Goal: Transaction & Acquisition: Purchase product/service

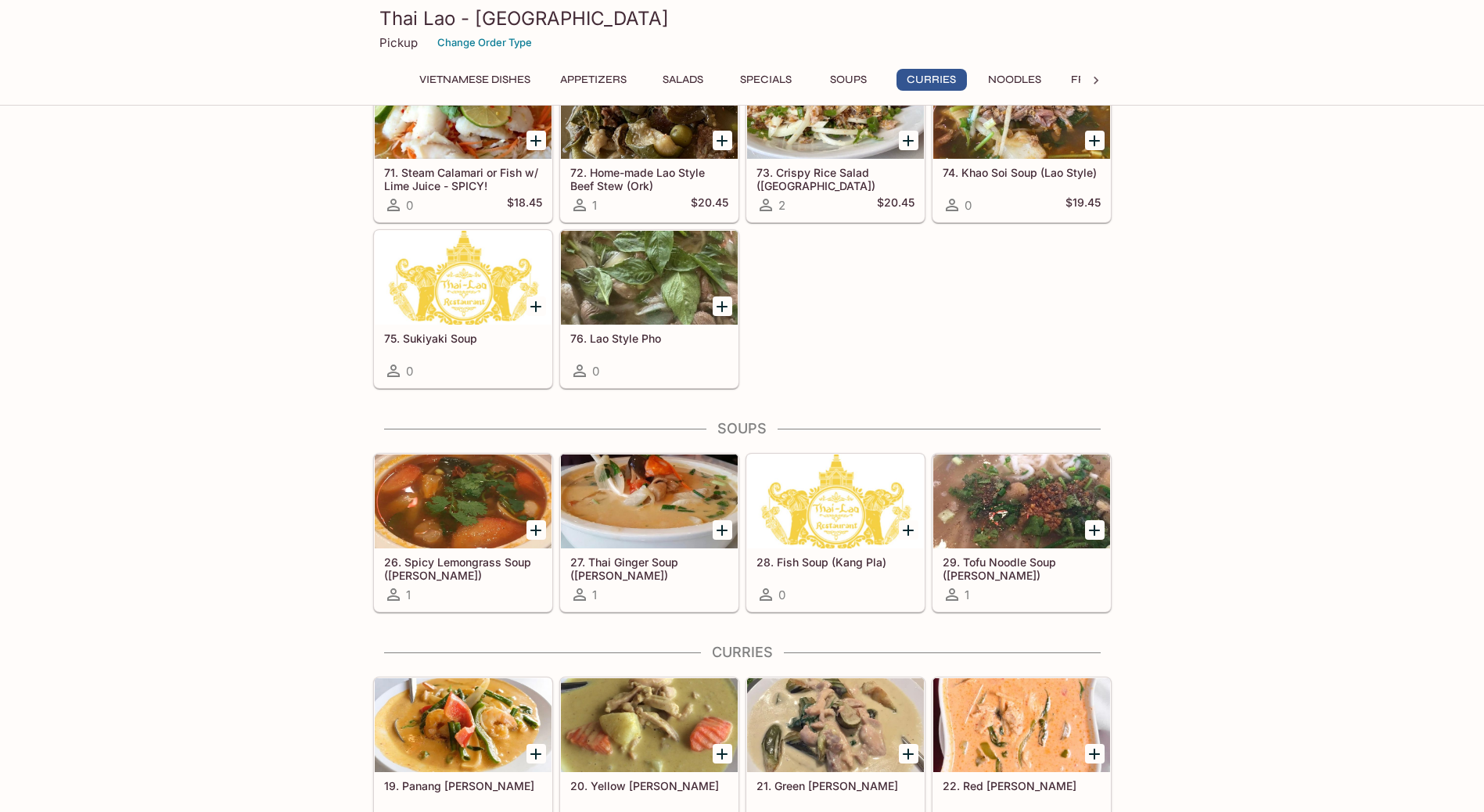
scroll to position [2424, 0]
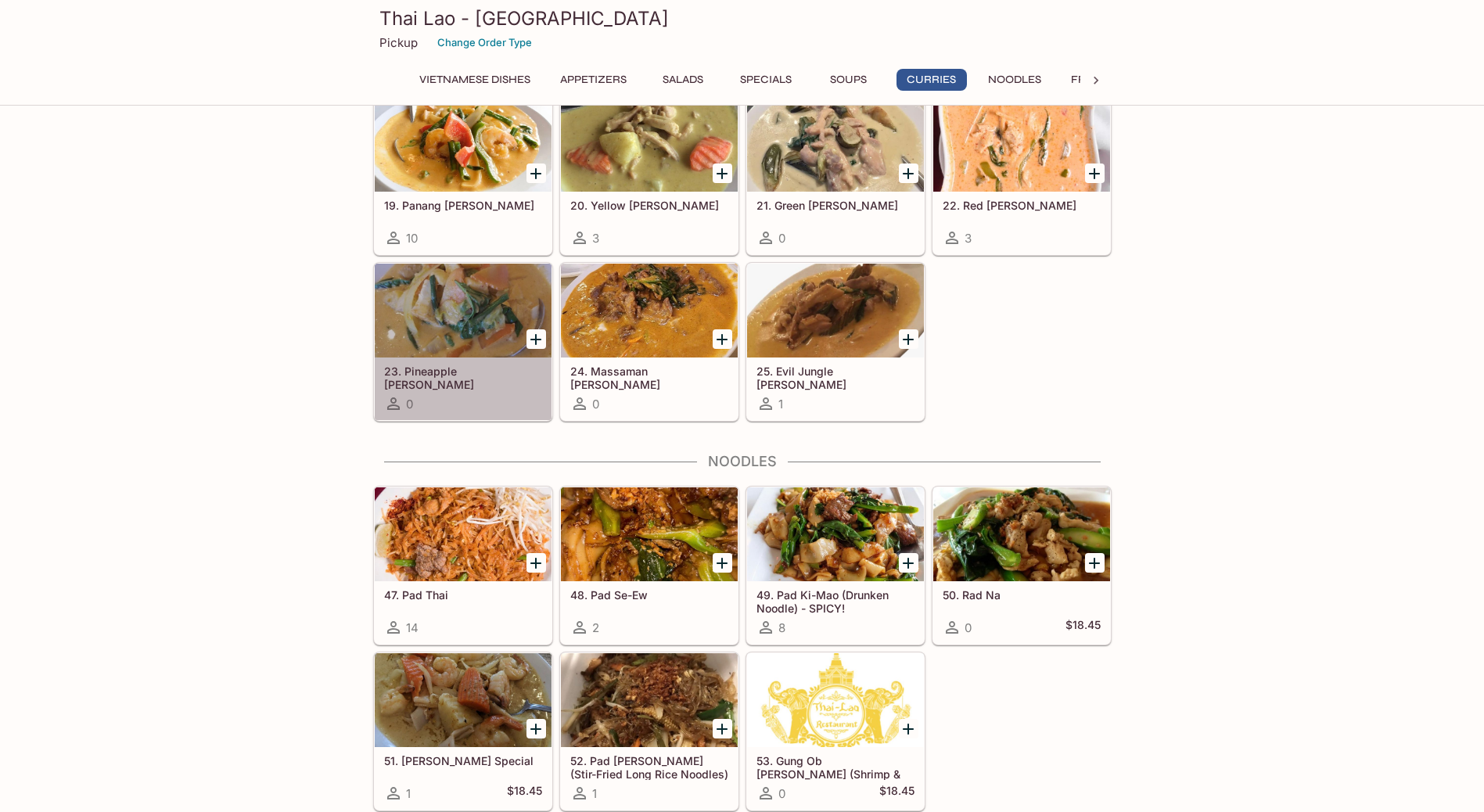
click at [454, 366] on h5 "23. Pineapple [PERSON_NAME]" at bounding box center [463, 377] width 158 height 26
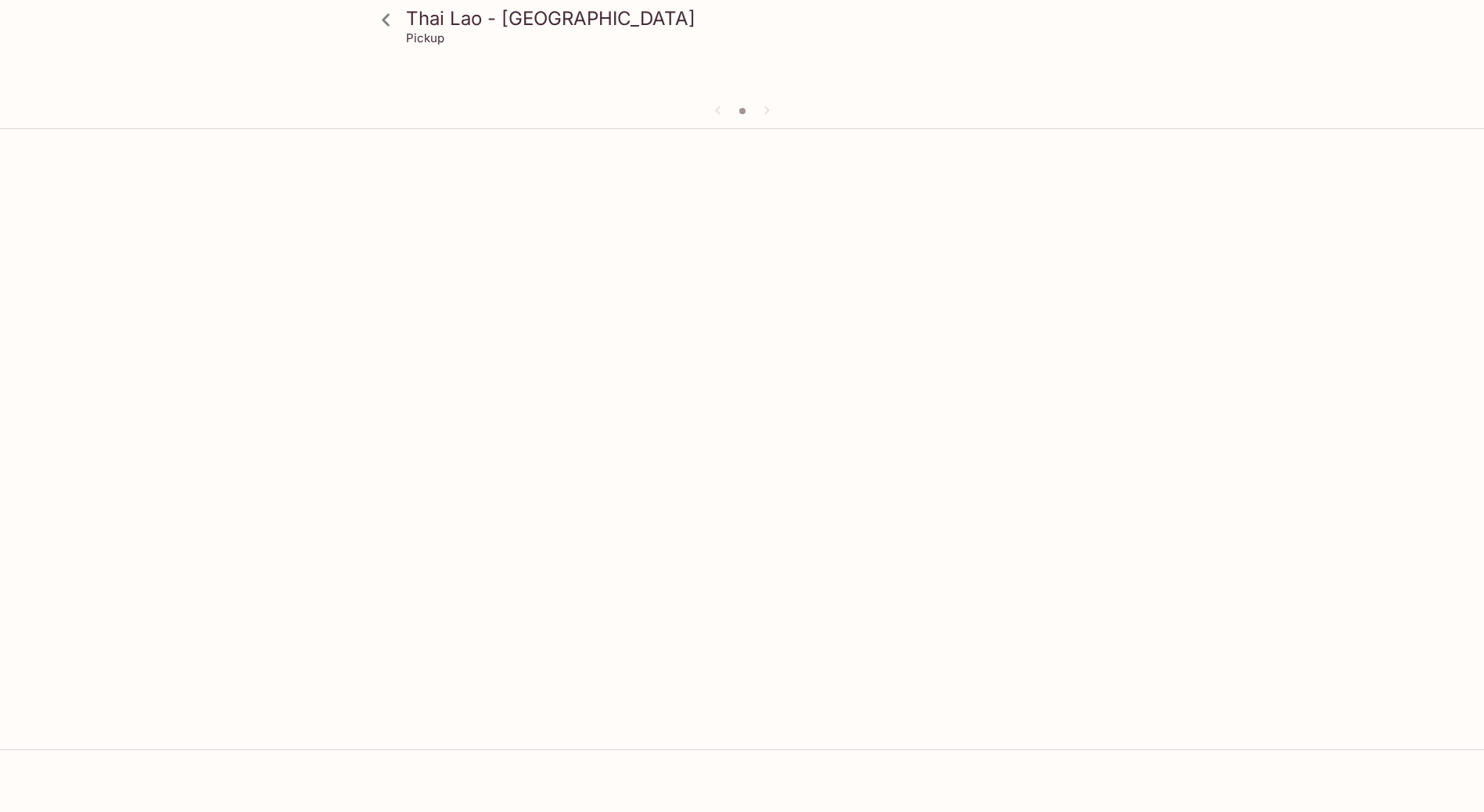
scroll to position [135, 0]
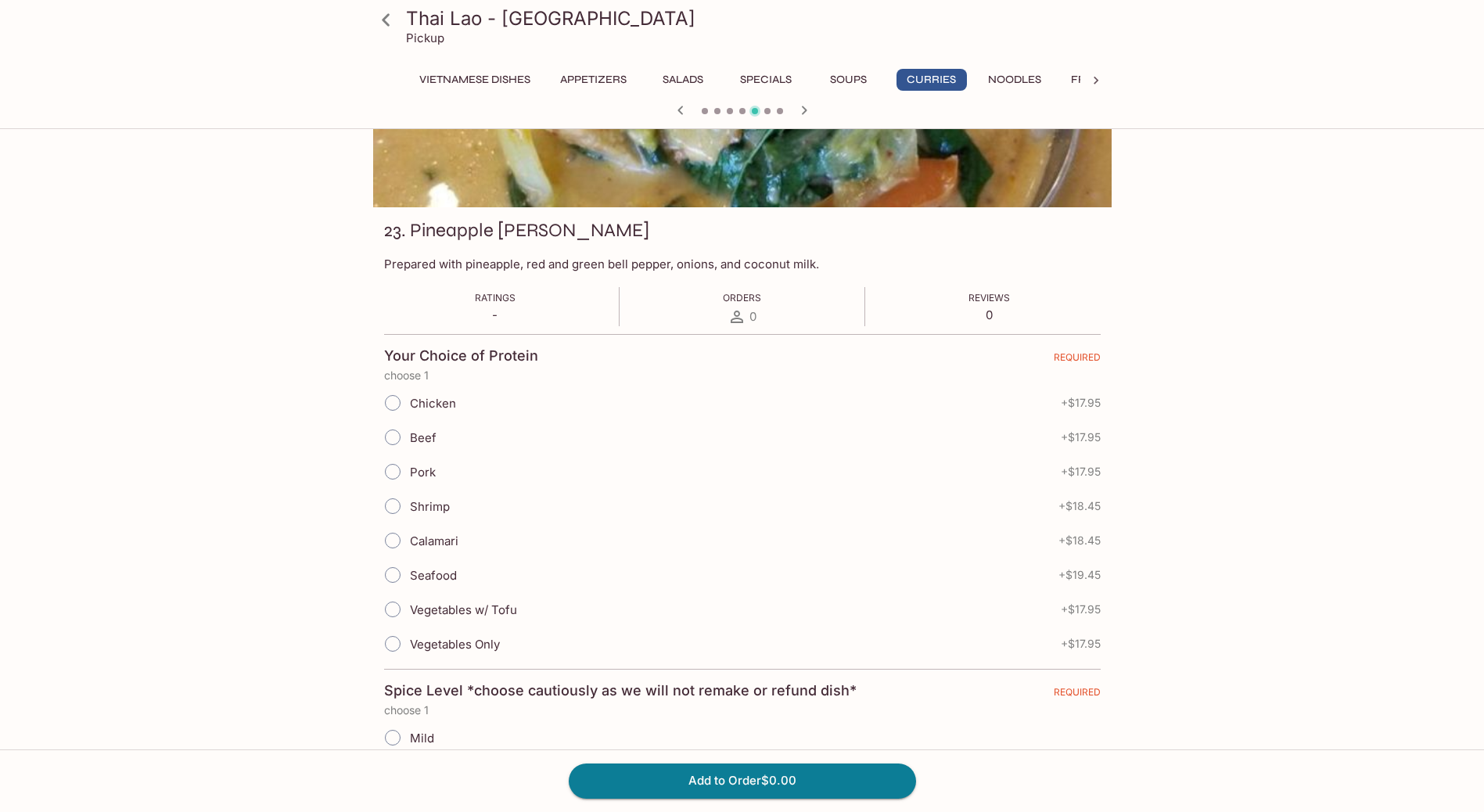
click at [741, 102] on div at bounding box center [742, 103] width 738 height 207
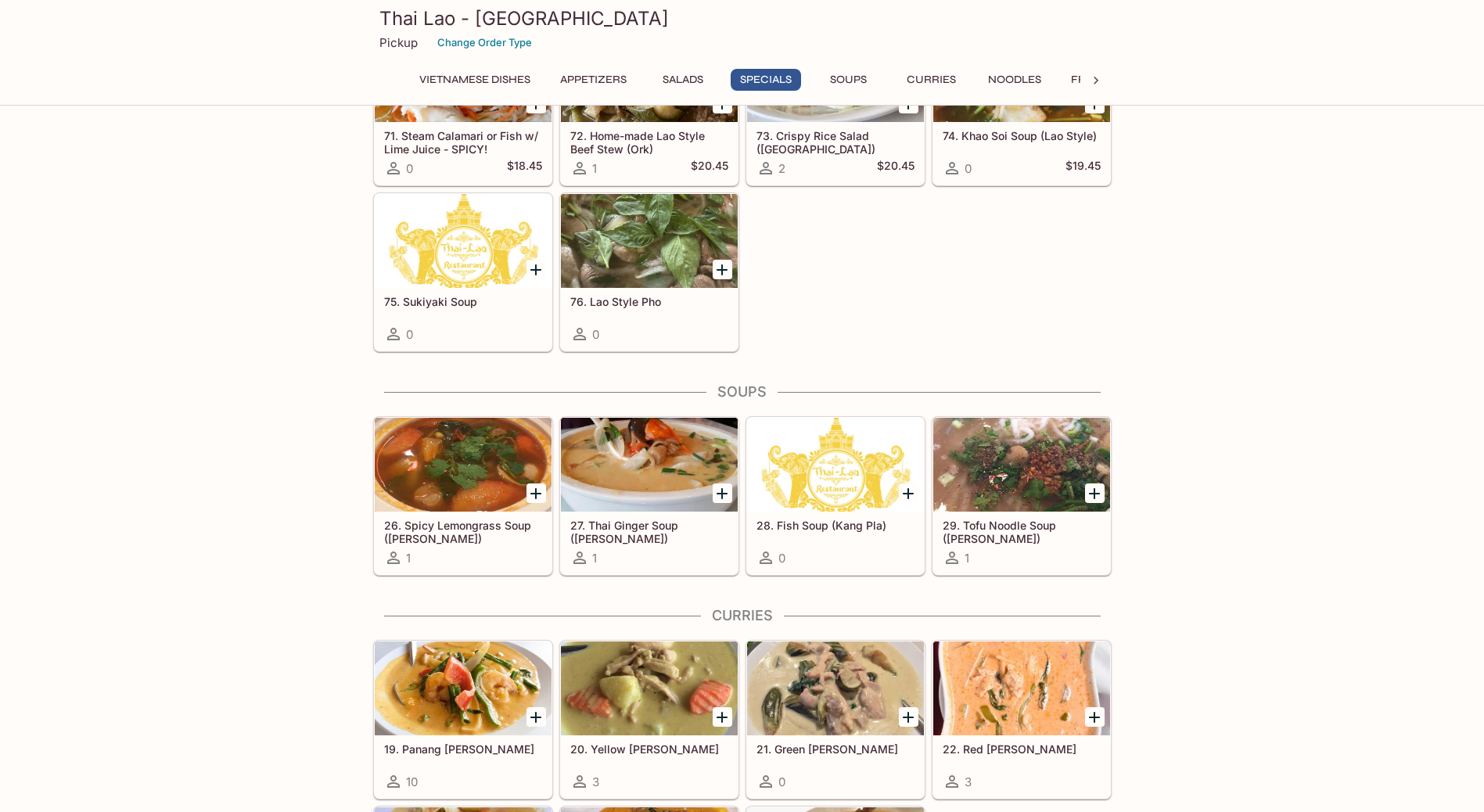
scroll to position [2349, 0]
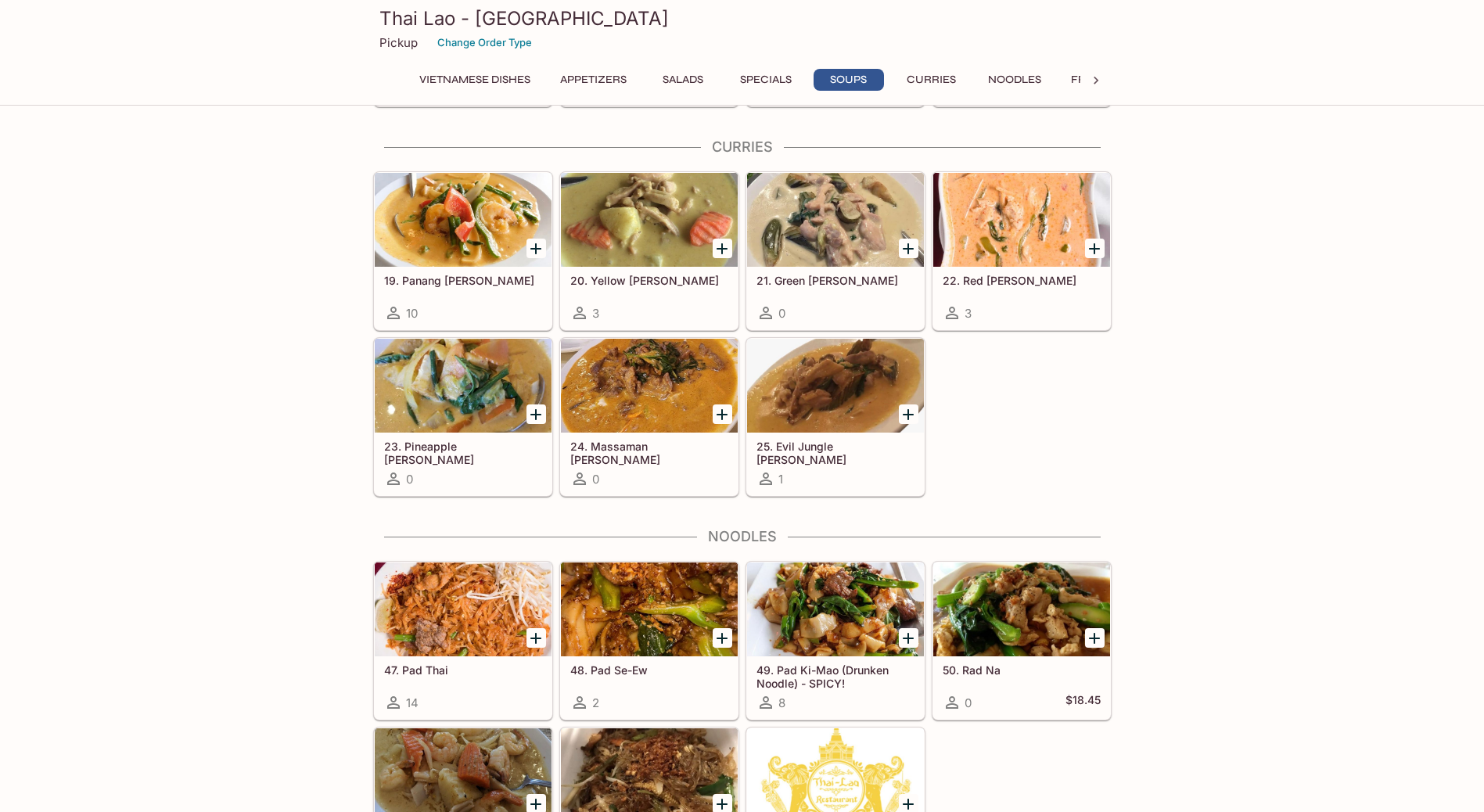
click at [478, 402] on div at bounding box center [463, 386] width 177 height 94
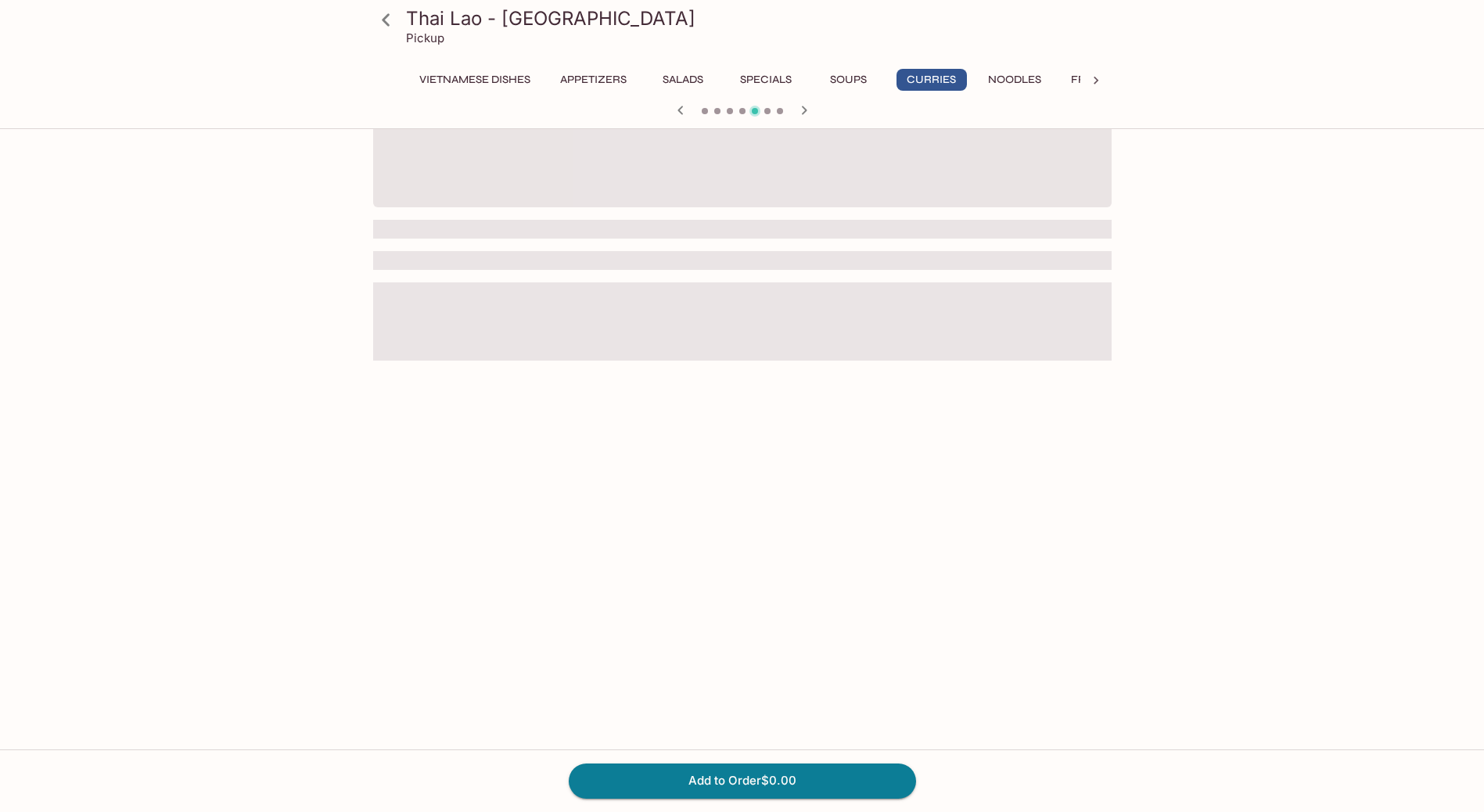
scroll to position [135, 0]
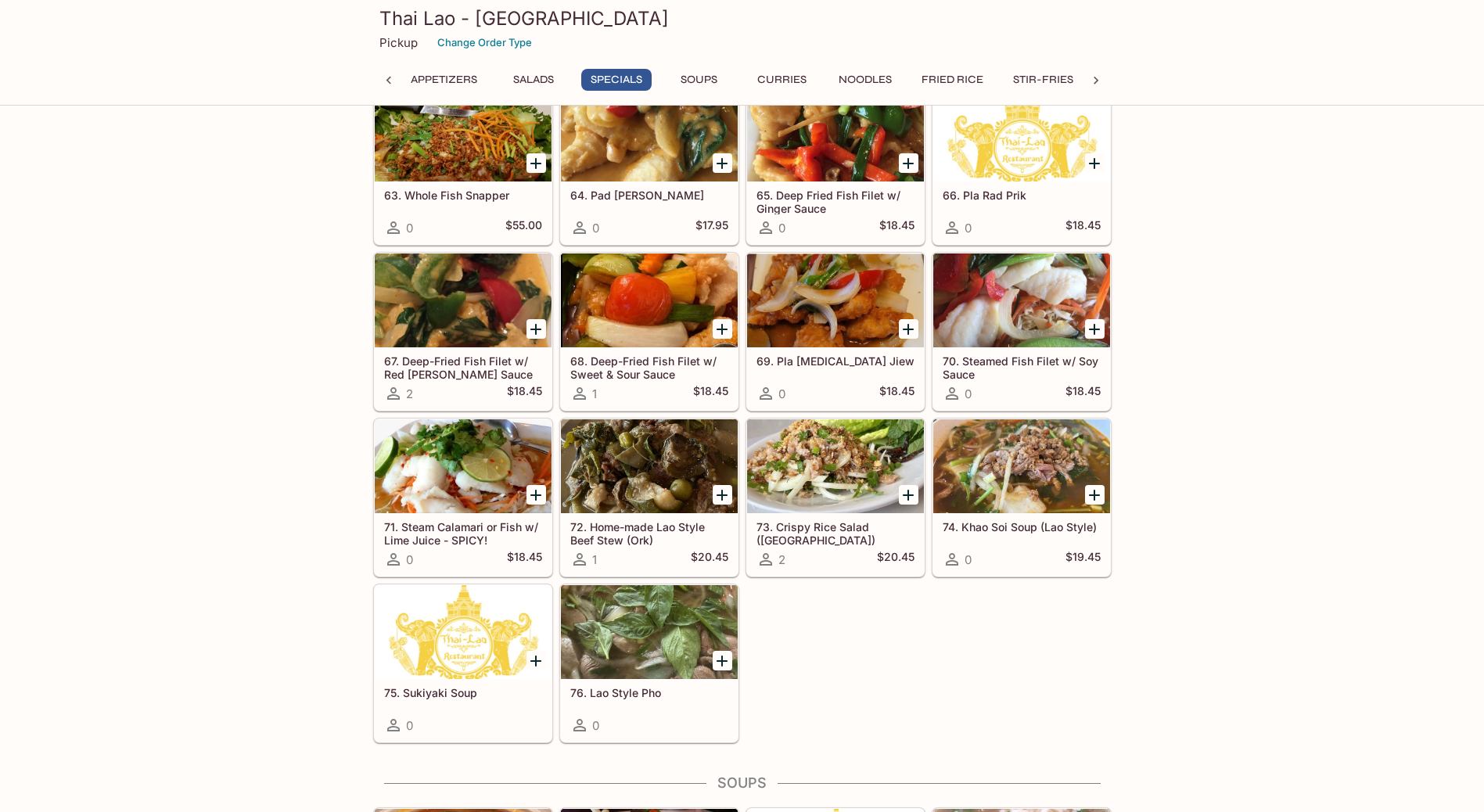
scroll to position [2115, 0]
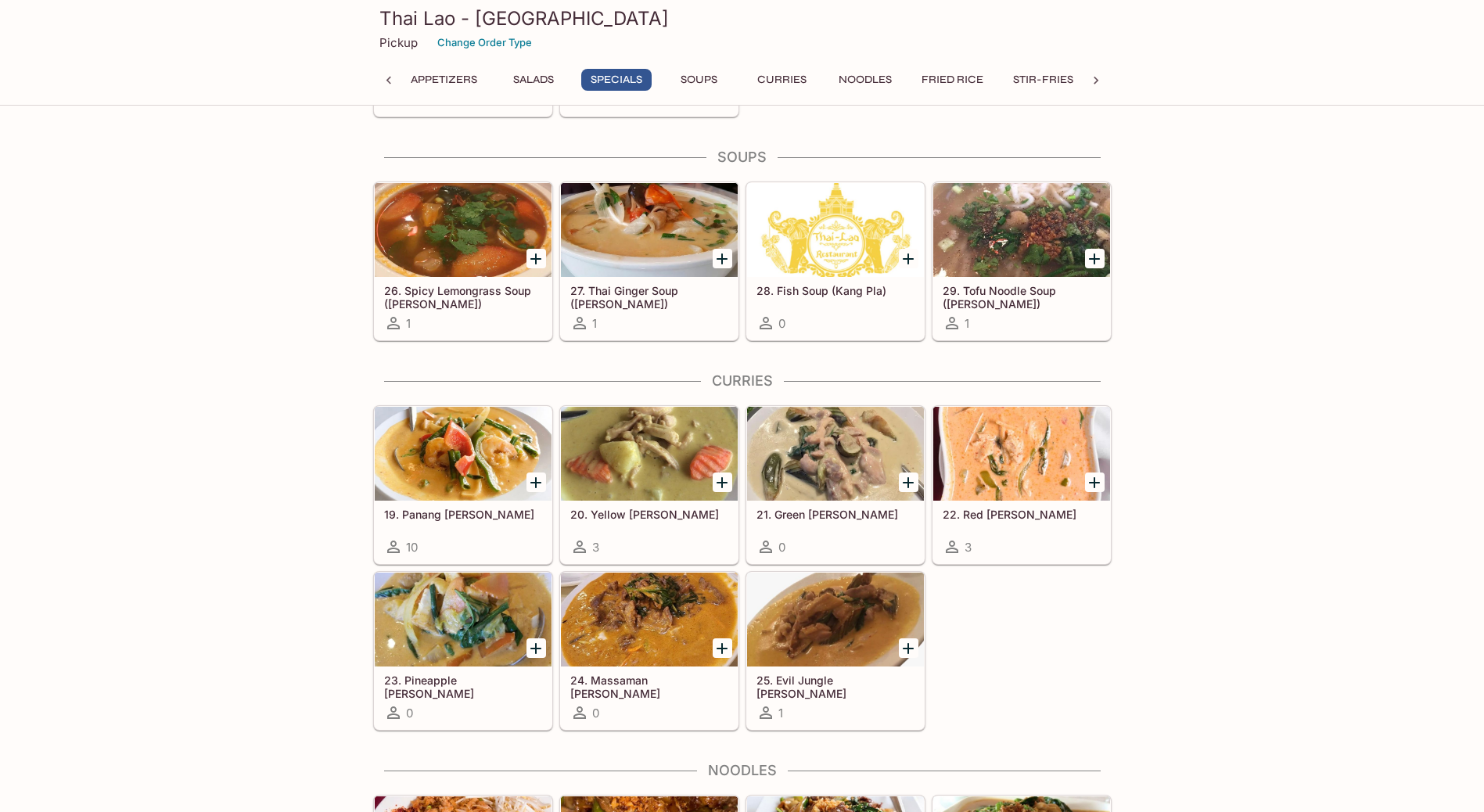
click at [826, 675] on h5 "25. Evil Jungle [PERSON_NAME]" at bounding box center [835, 686] width 158 height 26
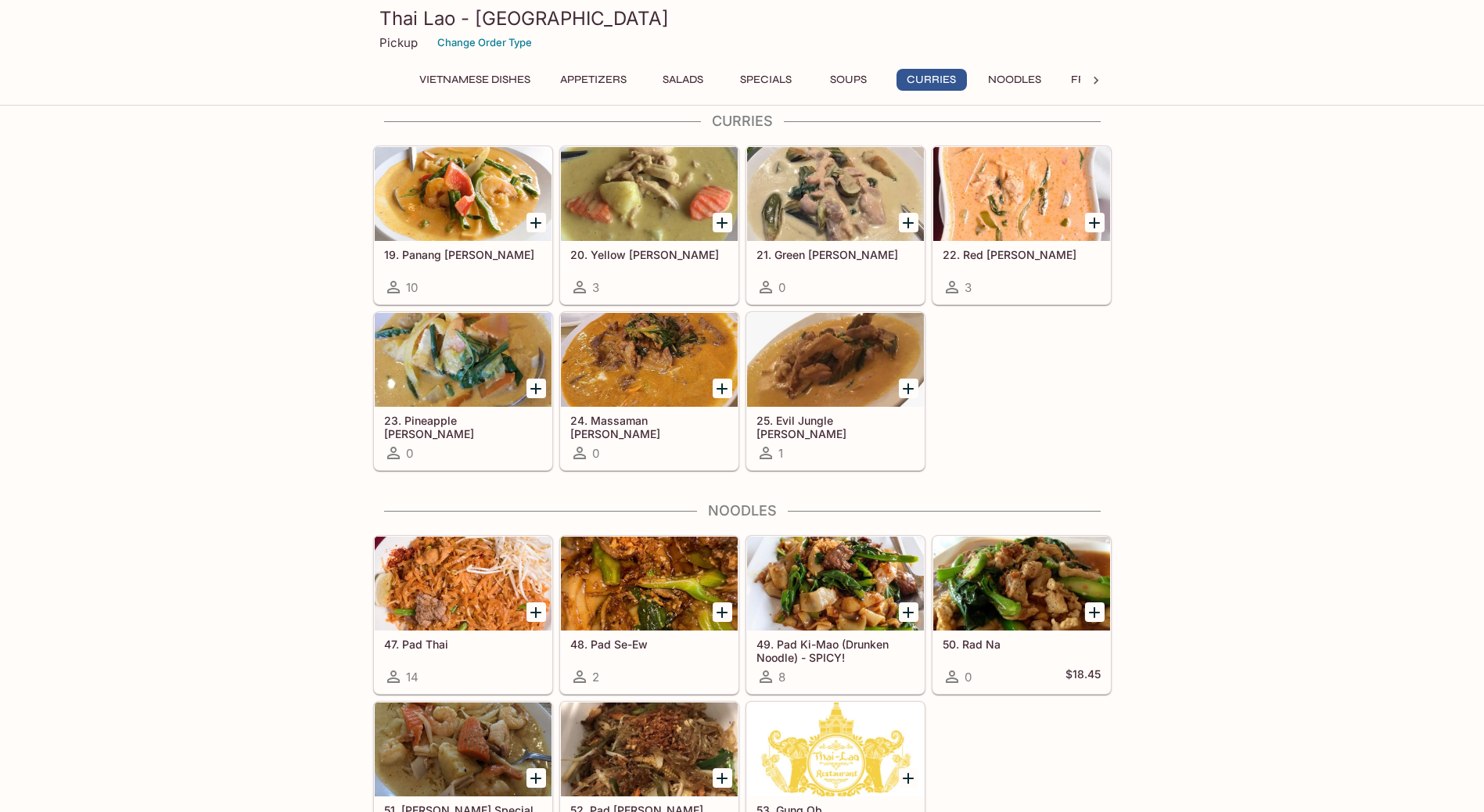
scroll to position [2581, 0]
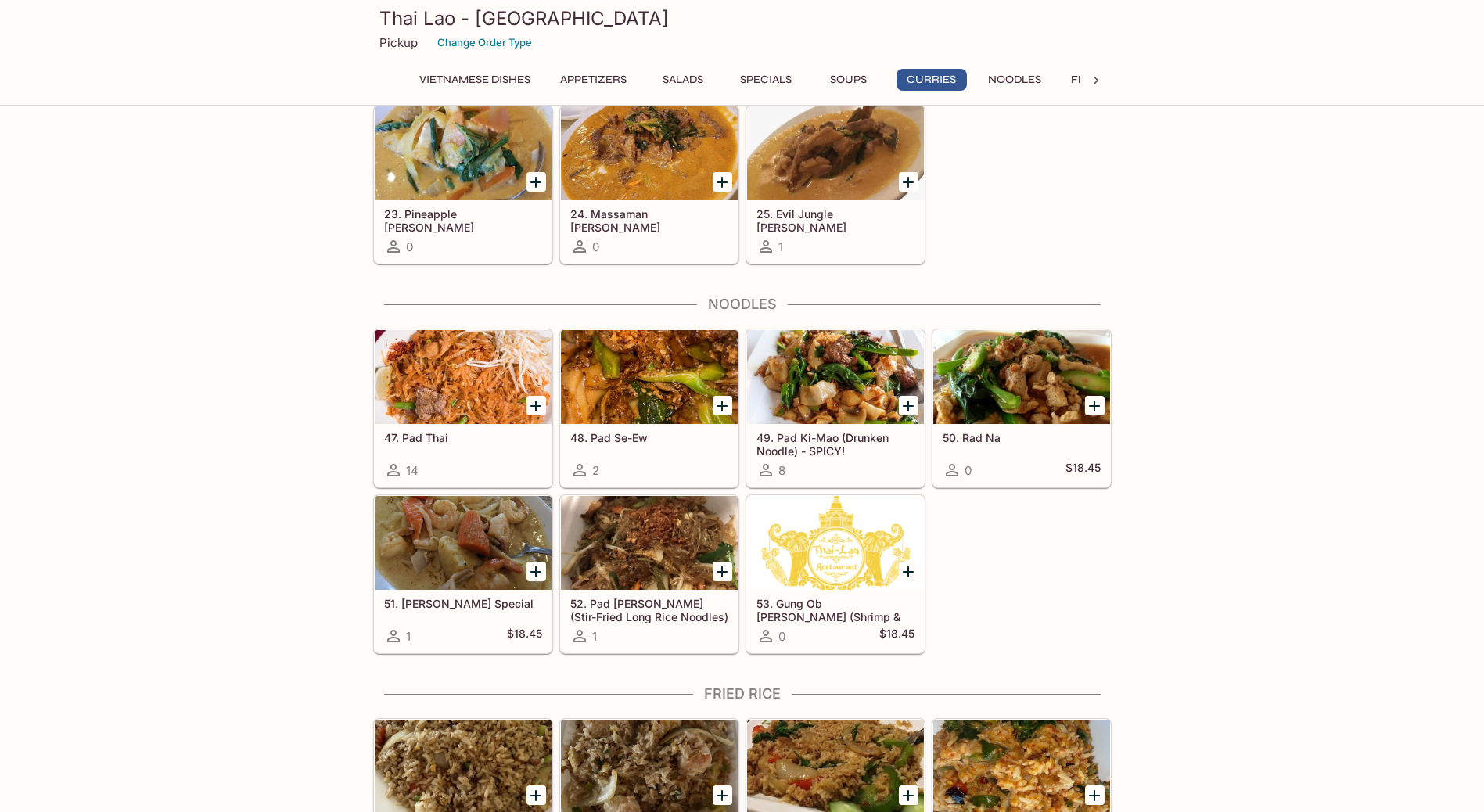
click at [628, 432] on h5 "48. Pad Se-Ew" at bounding box center [649, 437] width 158 height 13
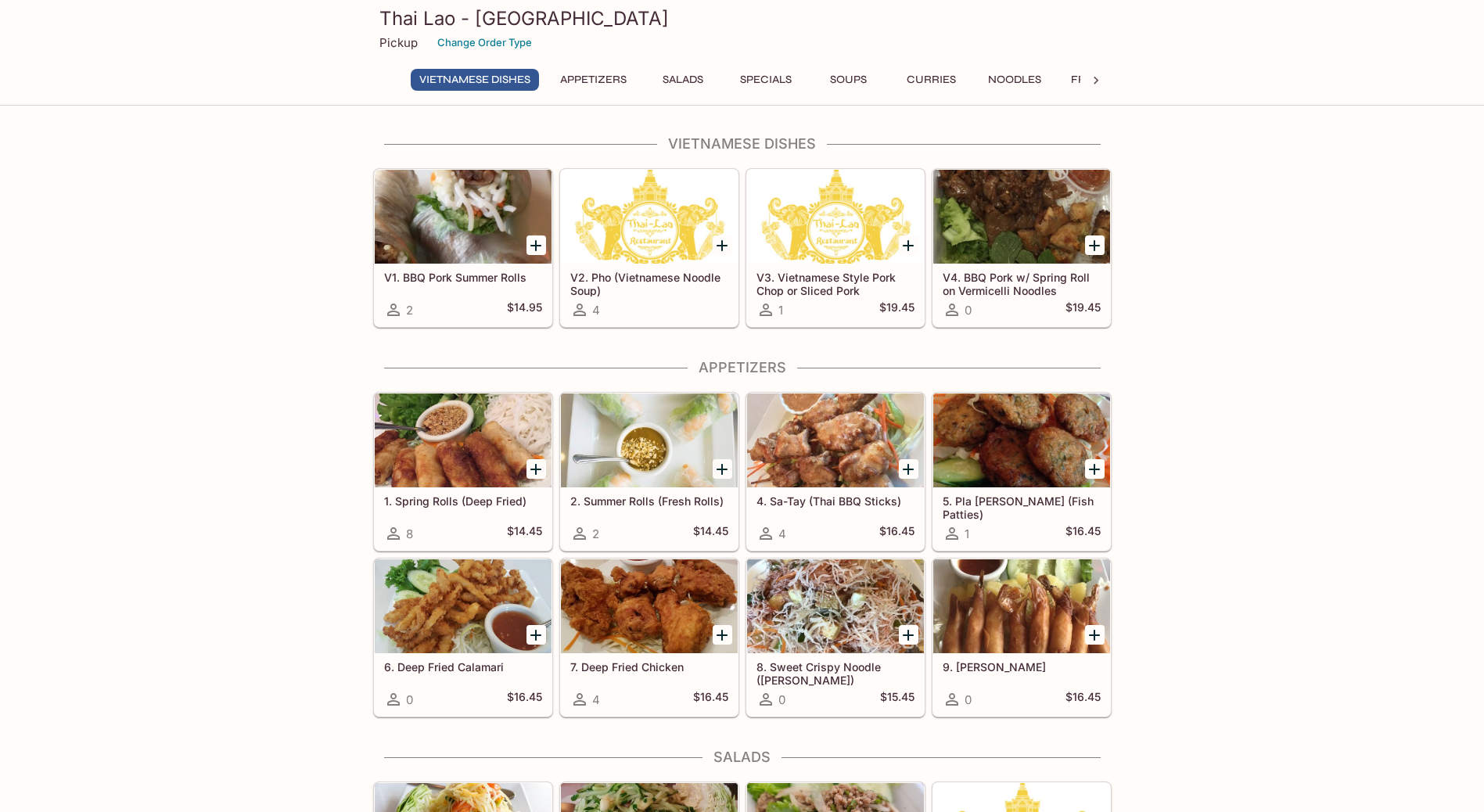
scroll to position [79, 0]
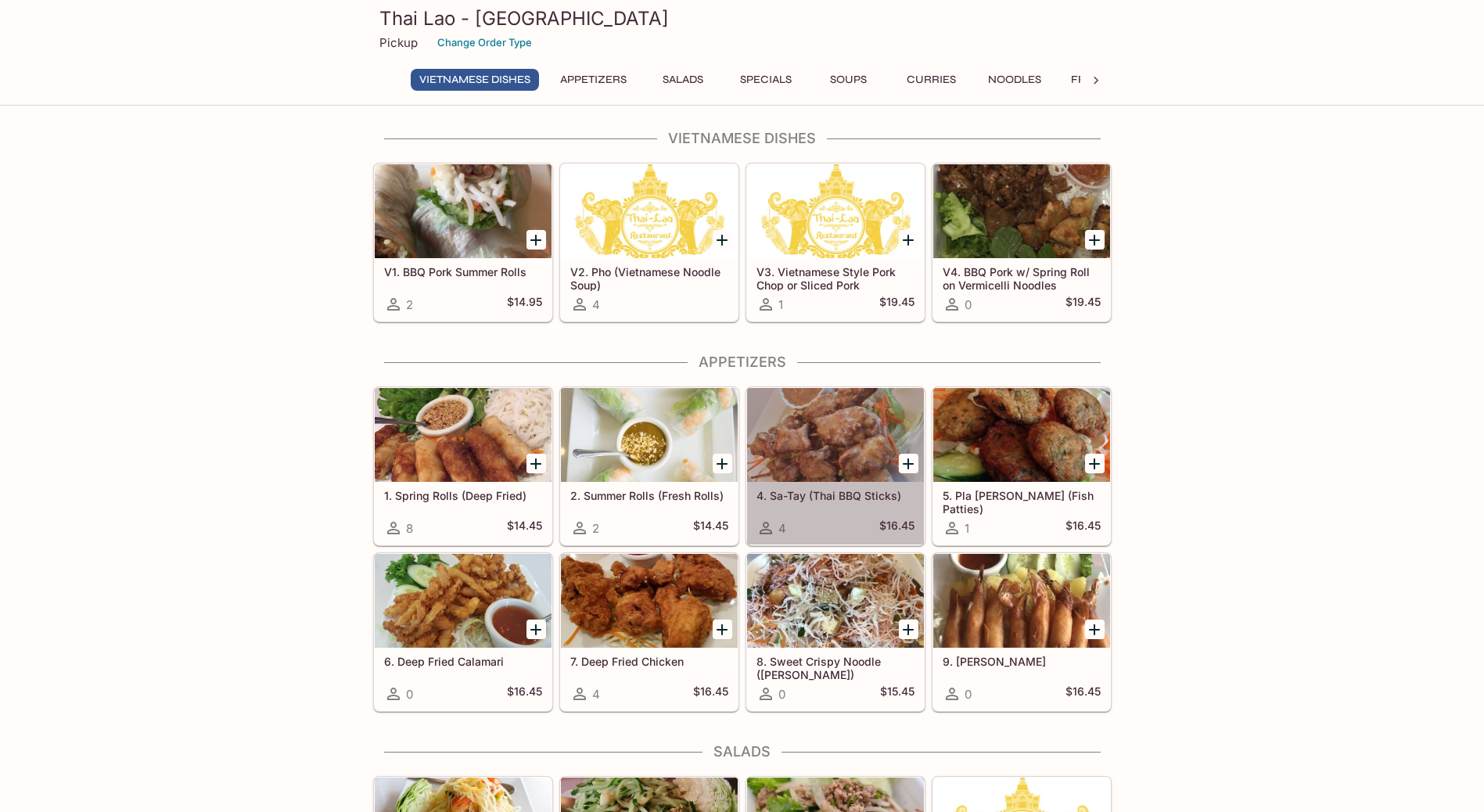
click at [805, 497] on h5 "4. Sa-Tay (Thai BBQ Sticks)" at bounding box center [835, 495] width 158 height 13
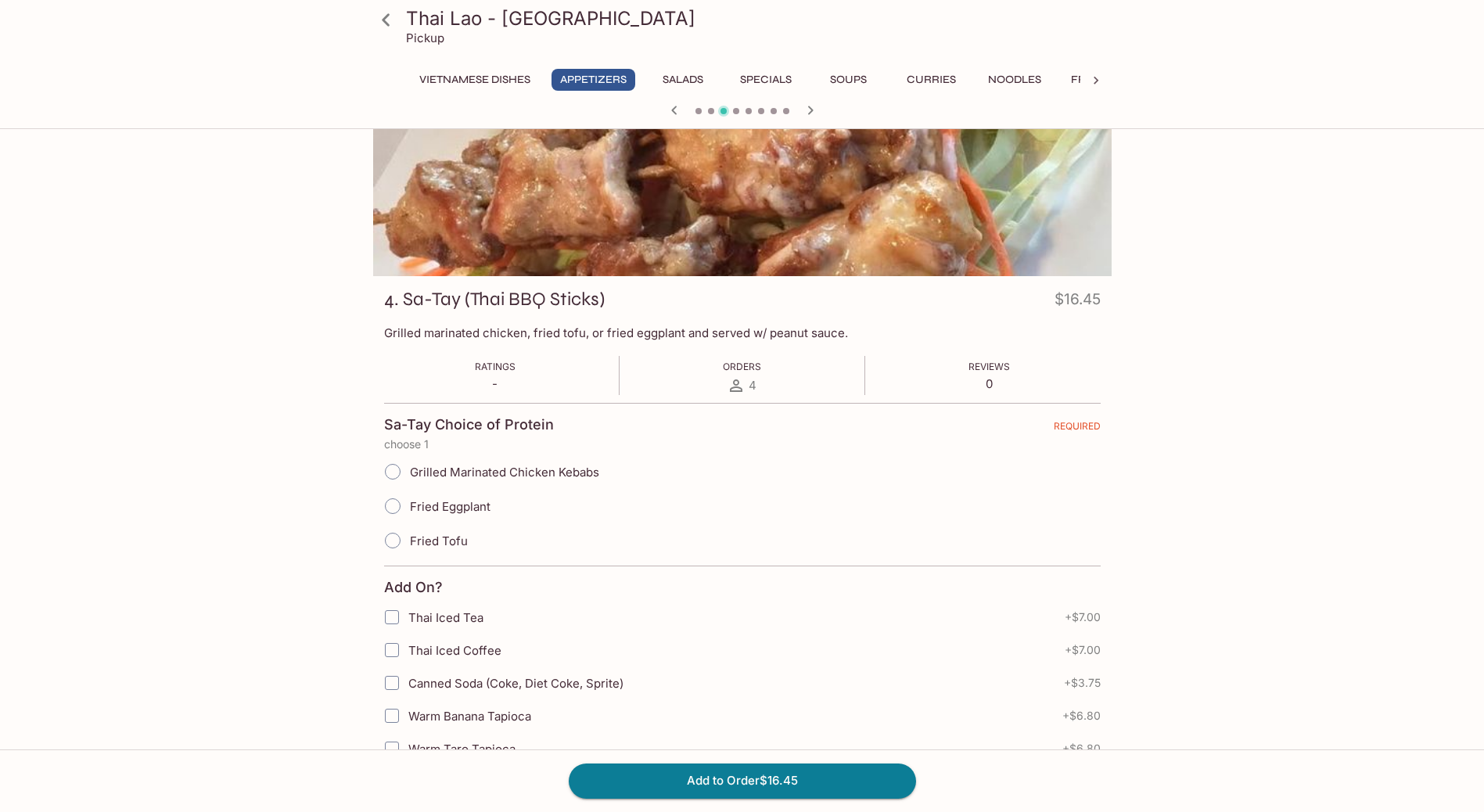
scroll to position [79, 0]
